Goal: Check status: Check status

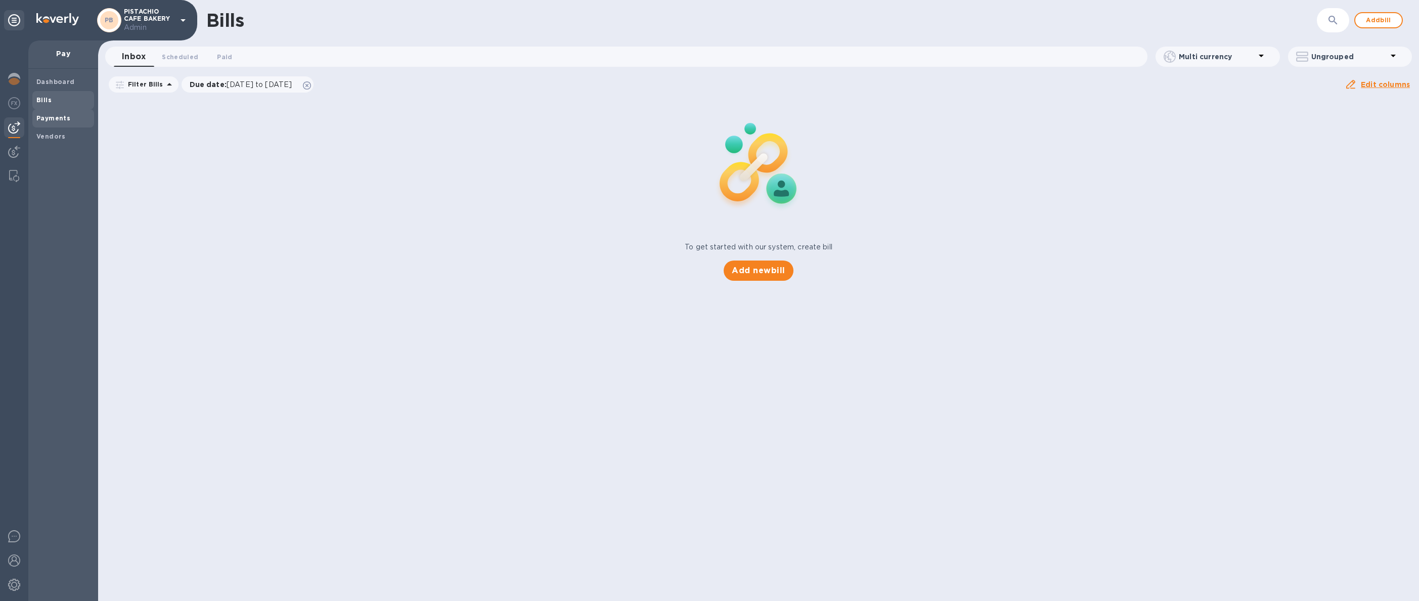
click at [40, 122] on span "Payments" at bounding box center [53, 118] width 34 height 10
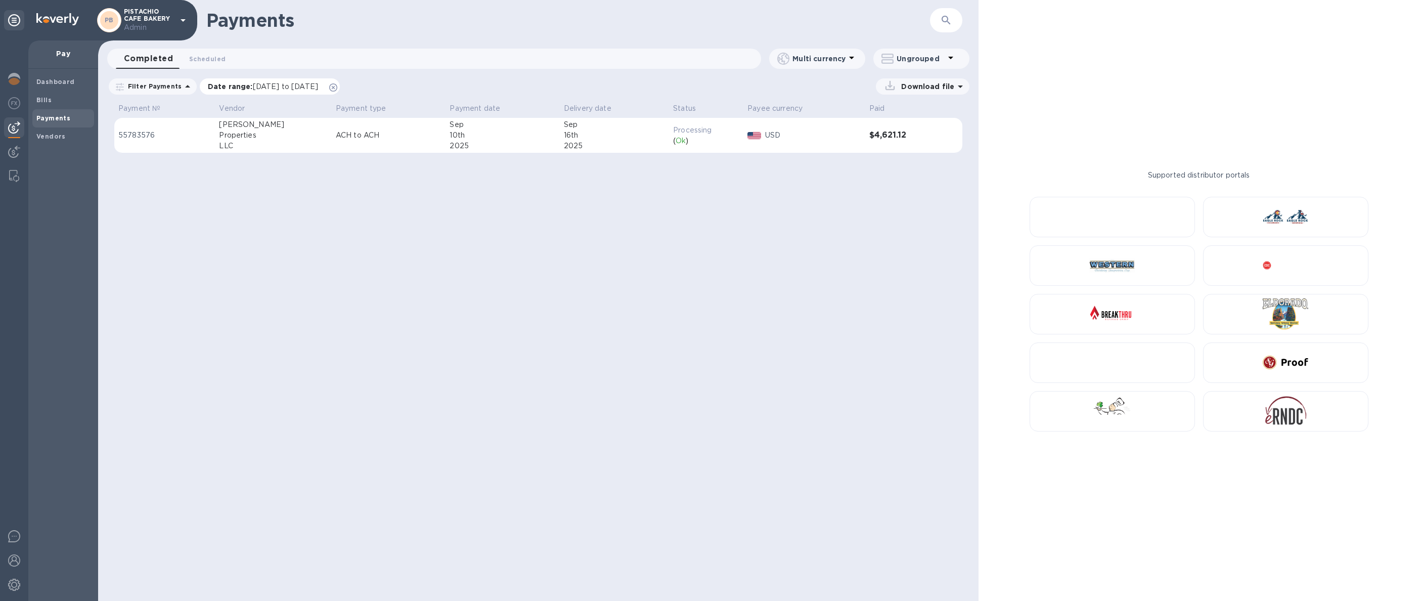
click at [337, 85] on icon at bounding box center [333, 87] width 8 height 8
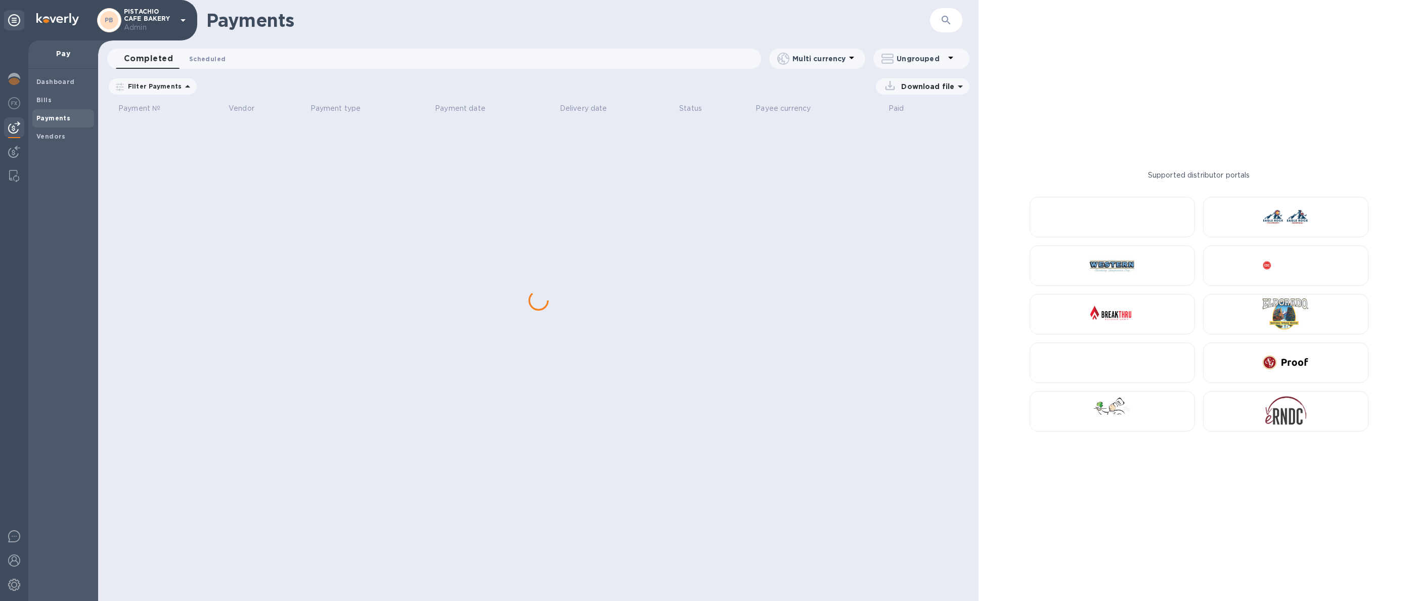
click at [218, 60] on span "Scheduled 0" at bounding box center [207, 59] width 36 height 11
click at [0, 0] on icon at bounding box center [0, 0] width 0 height 0
click at [131, 55] on span "Completed 0" at bounding box center [143, 59] width 38 height 11
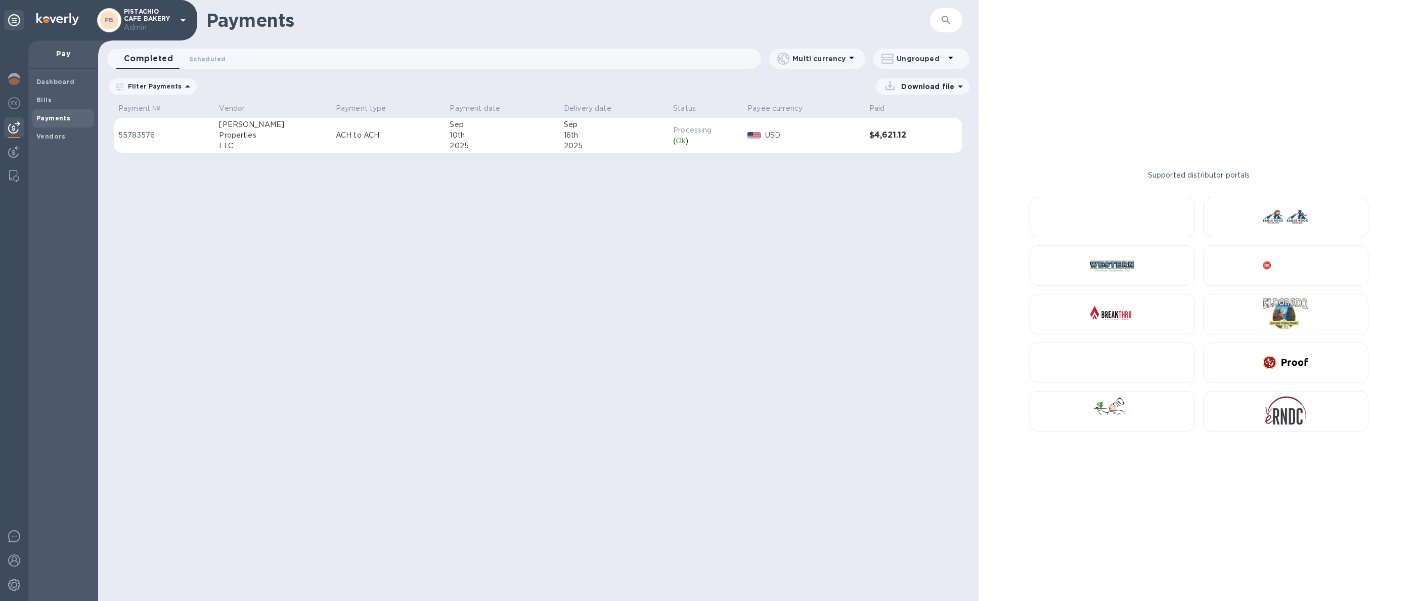
click at [0, 0] on icon at bounding box center [0, 0] width 0 height 0
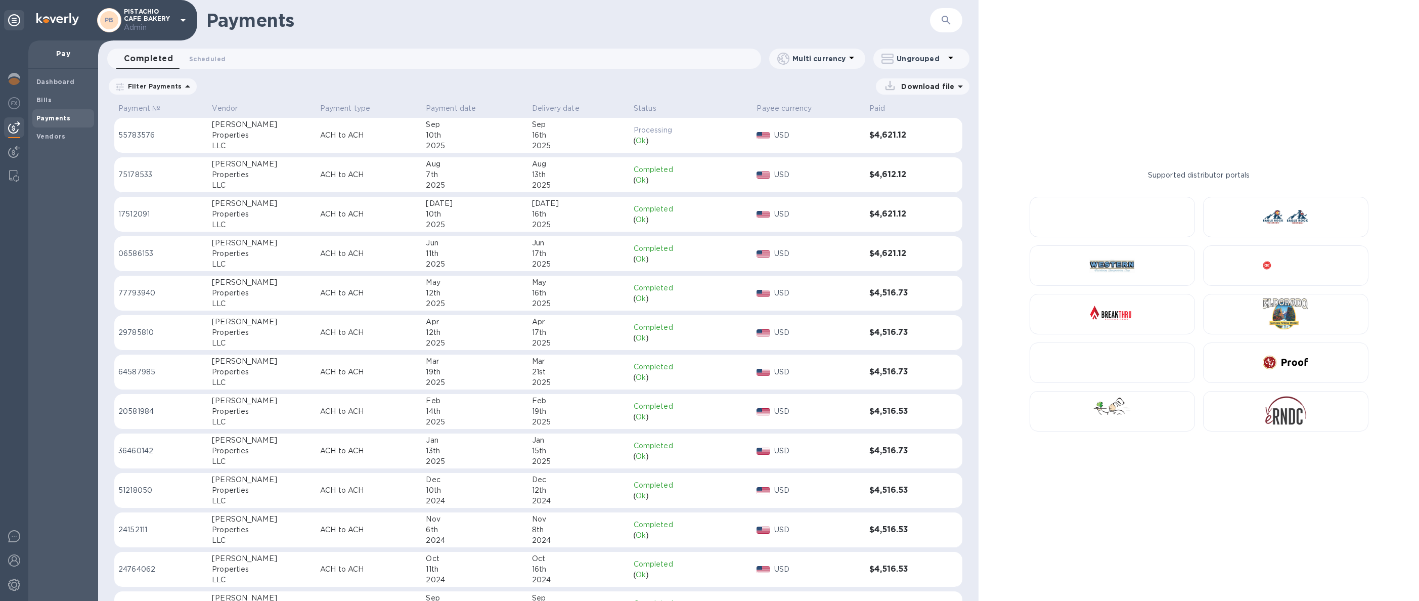
click at [273, 141] on div "LLC" at bounding box center [262, 146] width 100 height 11
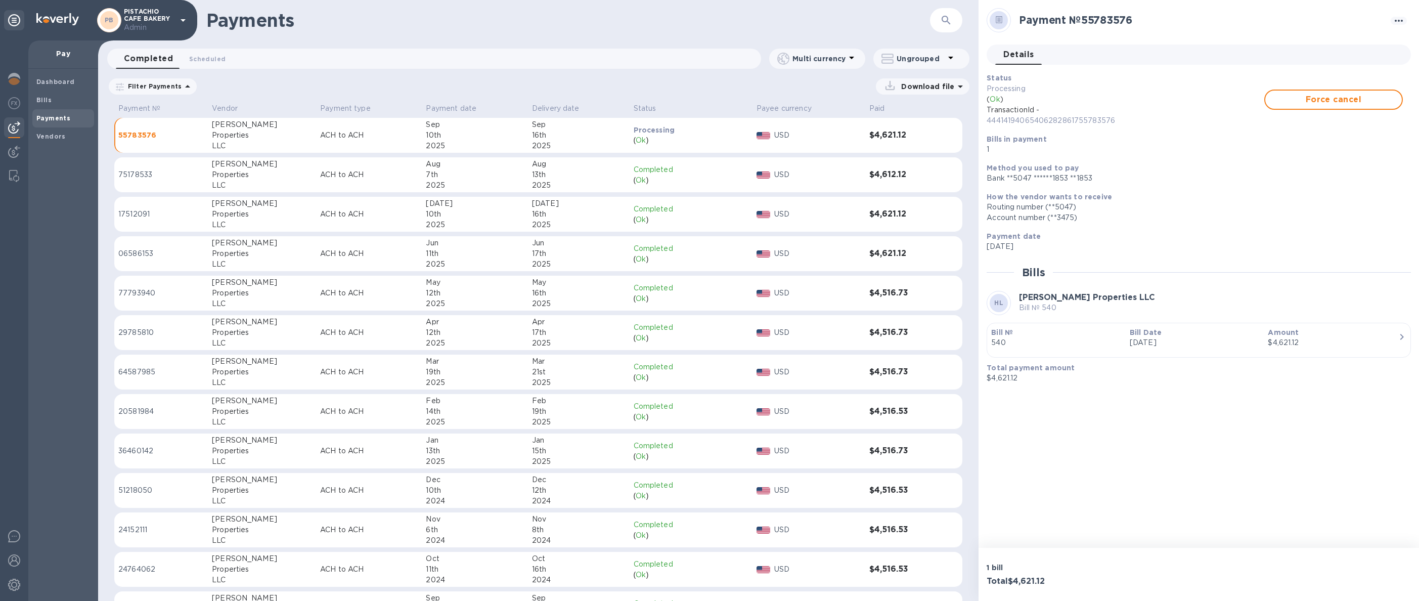
click at [843, 142] on div "USD" at bounding box center [817, 135] width 91 height 15
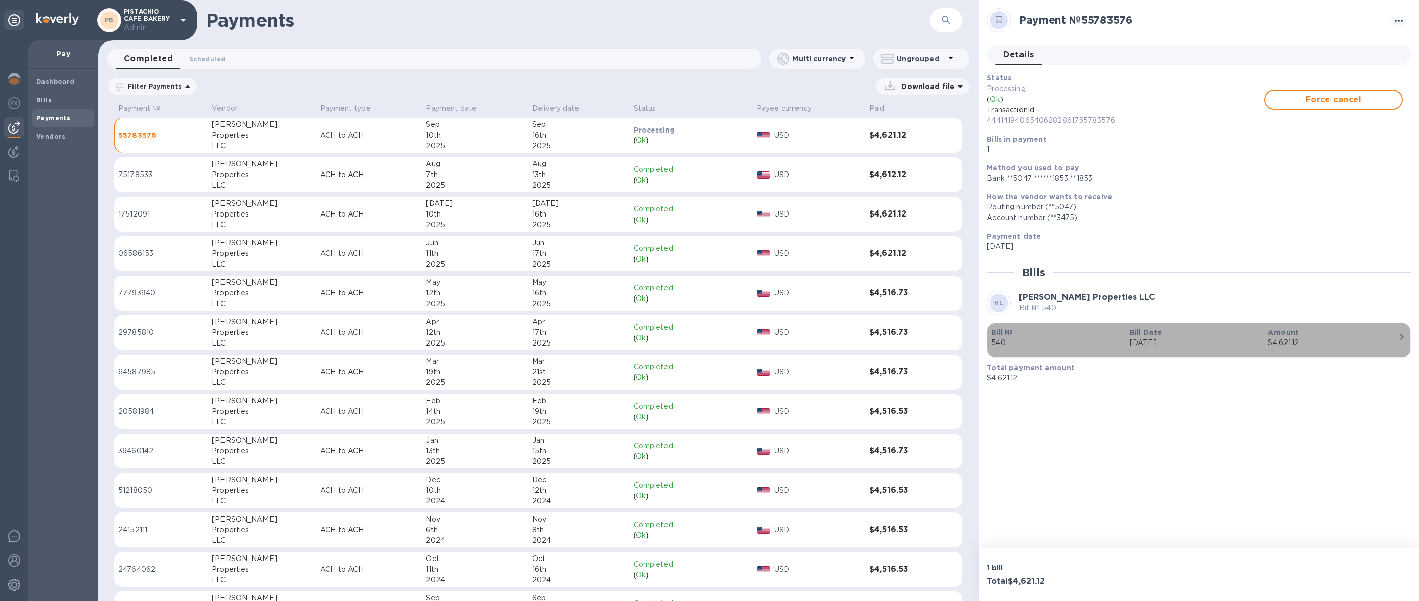
click at [1053, 342] on p "540" at bounding box center [1056, 342] width 131 height 11
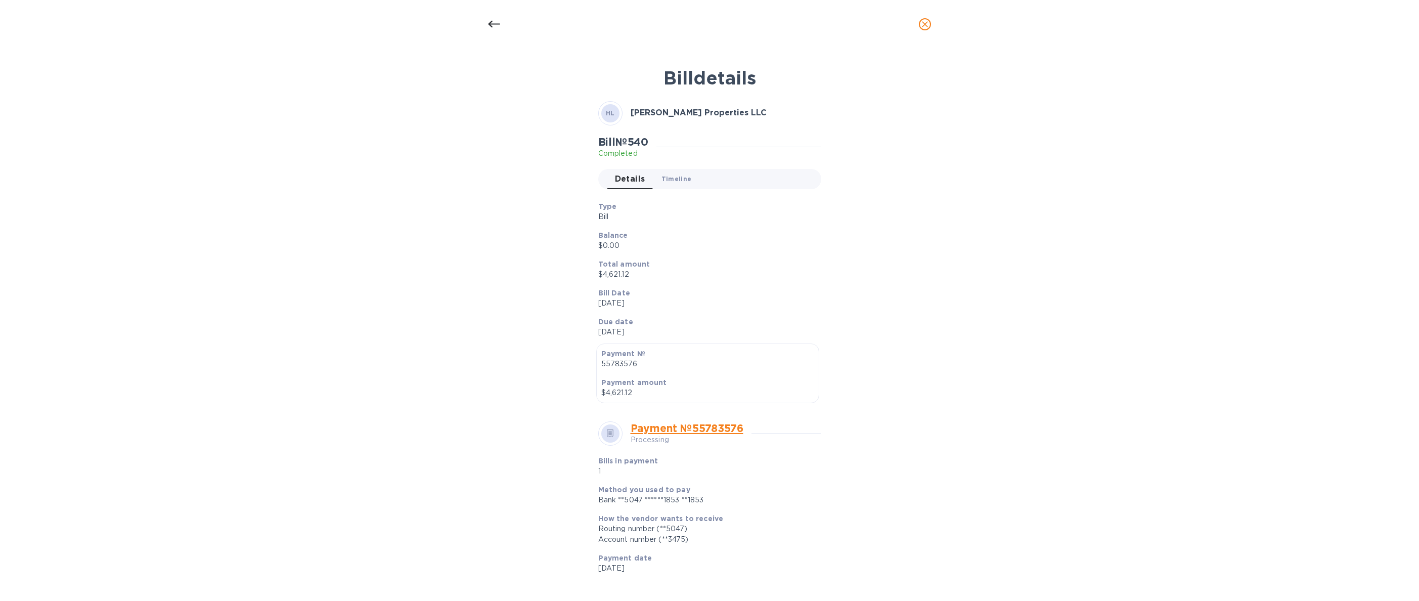
click at [668, 176] on span "Timeline 0" at bounding box center [677, 179] width 30 height 11
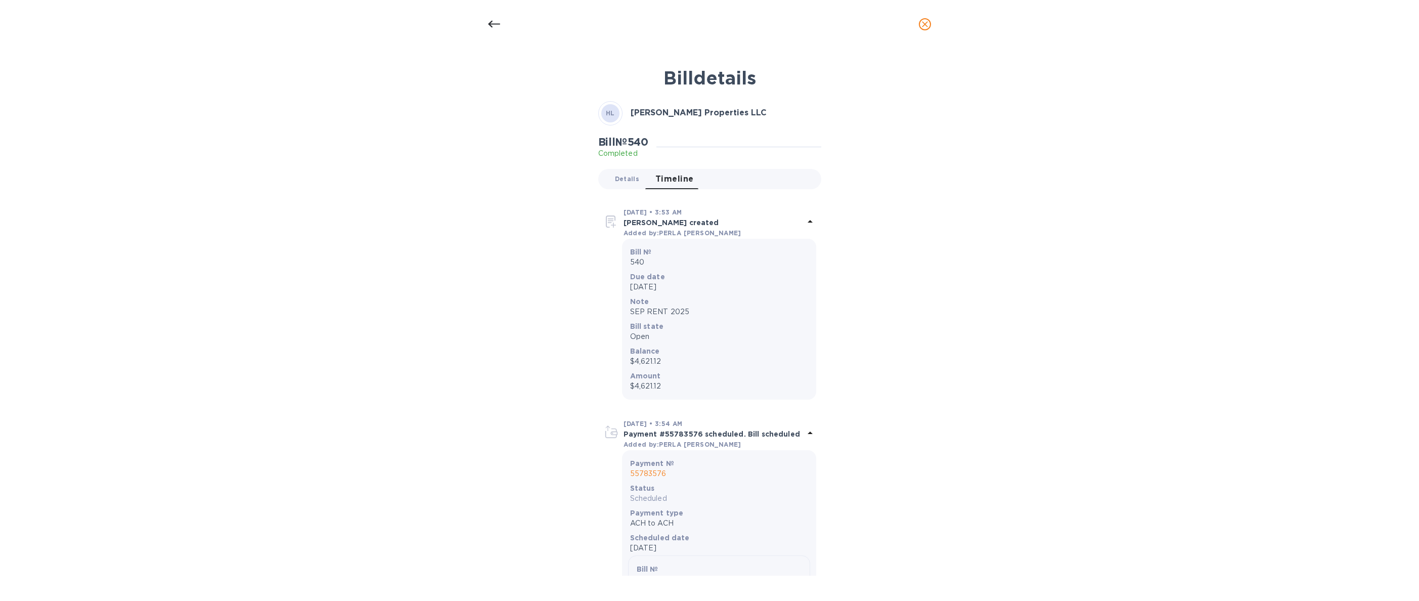
click at [624, 187] on button "Details 0" at bounding box center [627, 179] width 40 height 20
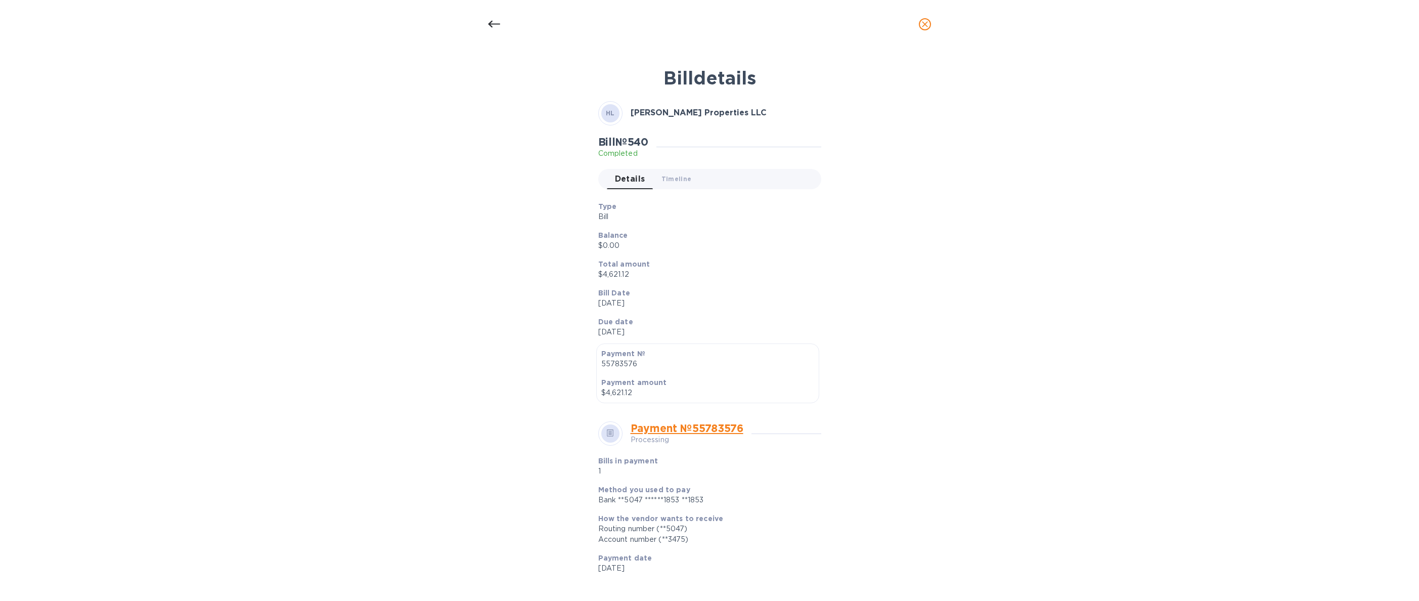
click at [492, 25] on icon at bounding box center [494, 24] width 12 height 12
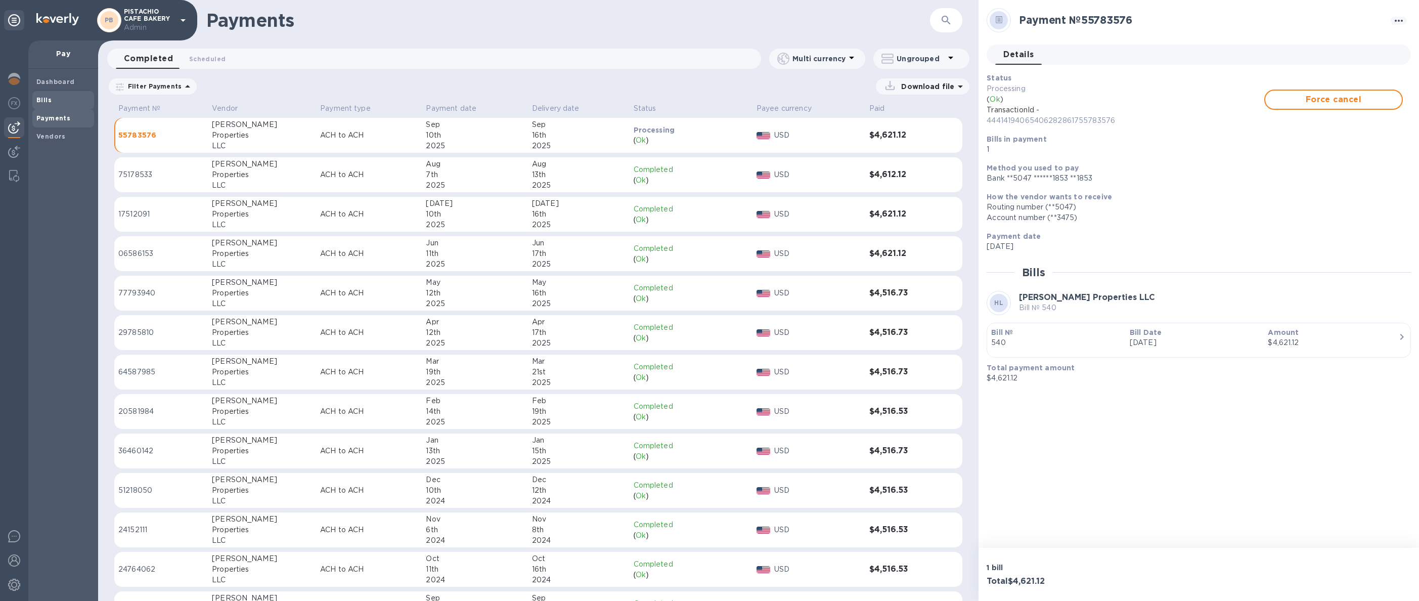
click at [54, 102] on span "Bills" at bounding box center [63, 100] width 54 height 10
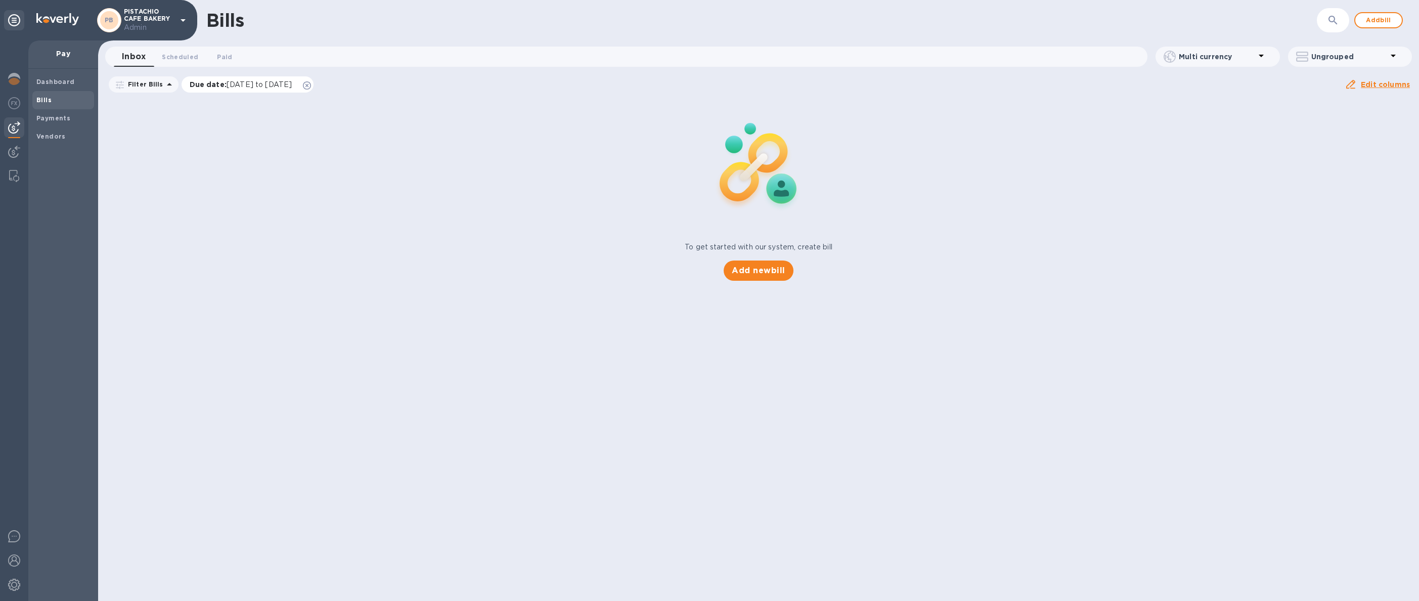
click at [311, 83] on icon at bounding box center [307, 85] width 8 height 8
click at [227, 60] on span "Paid 0" at bounding box center [224, 57] width 15 height 11
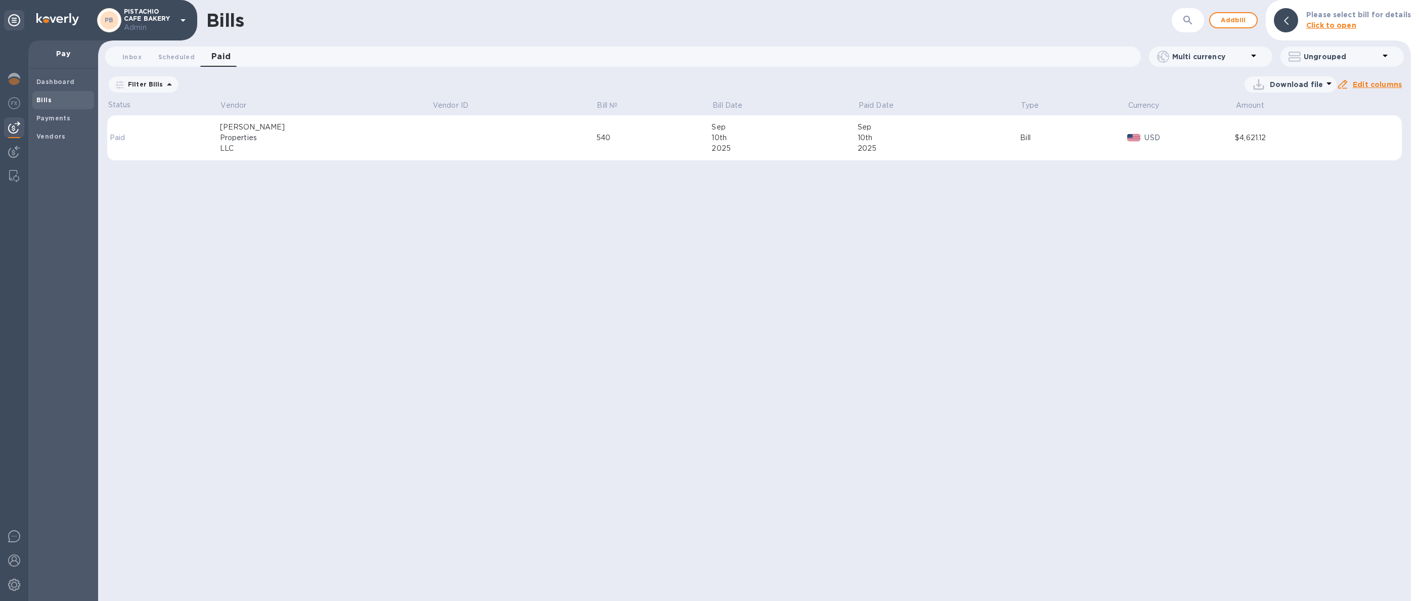
click at [0, 0] on icon at bounding box center [0, 0] width 0 height 0
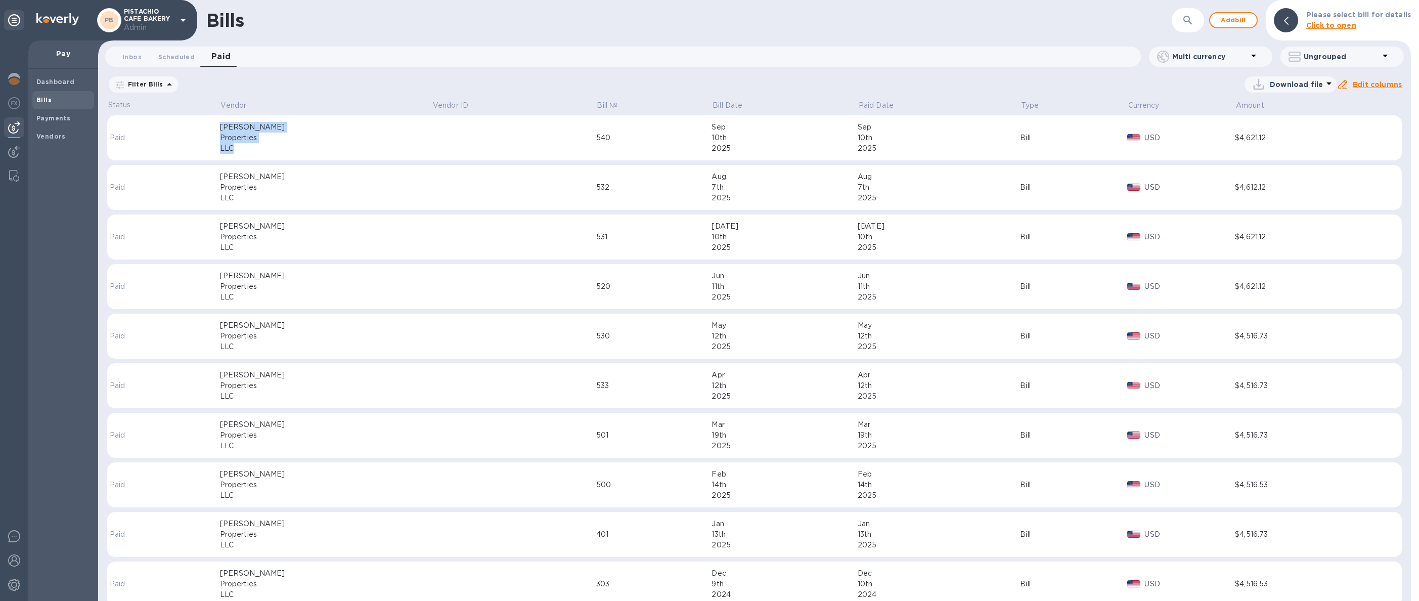
drag, startPoint x: 221, startPoint y: 122, endPoint x: 255, endPoint y: 147, distance: 42.0
click at [255, 147] on tr "Paid [PERSON_NAME] Properties LLC 540 [DATE] [DATE] Bill USD $4,621.12" at bounding box center [754, 138] width 1295 height 46
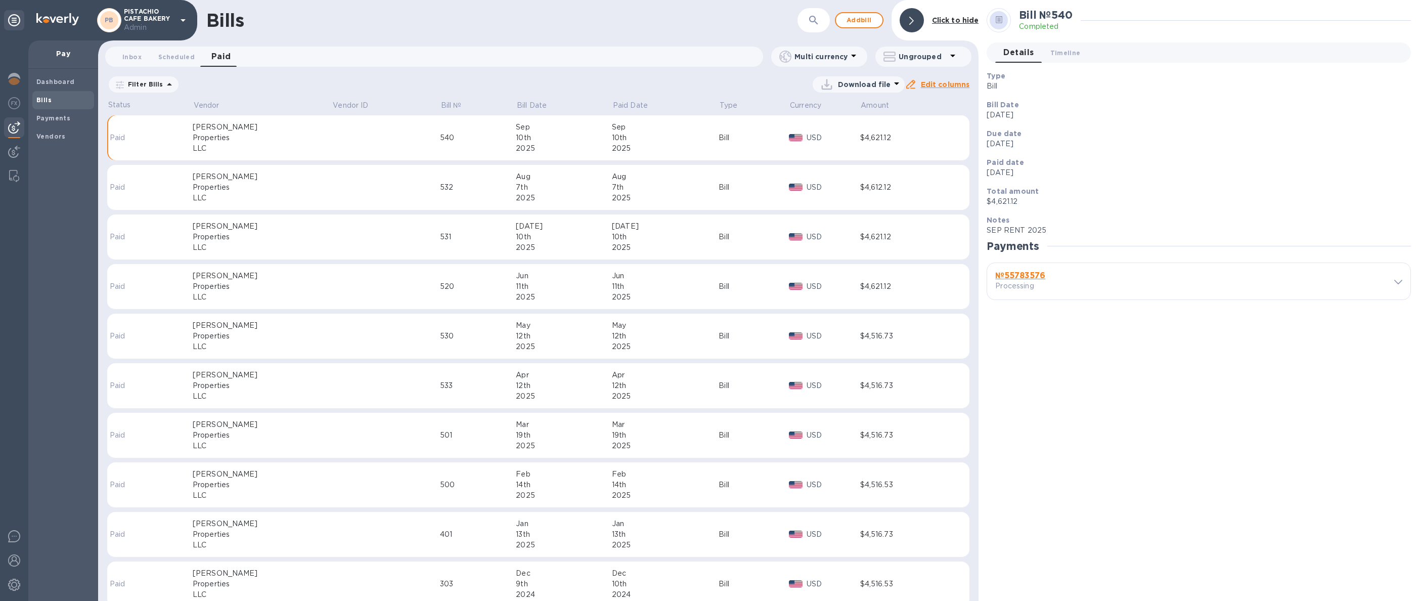
click at [1024, 270] on div "№ 55783576 Processing" at bounding box center [1087, 281] width 189 height 24
click at [1018, 274] on b "№ 55783576" at bounding box center [1020, 276] width 50 height 10
